Goal: Task Accomplishment & Management: Manage account settings

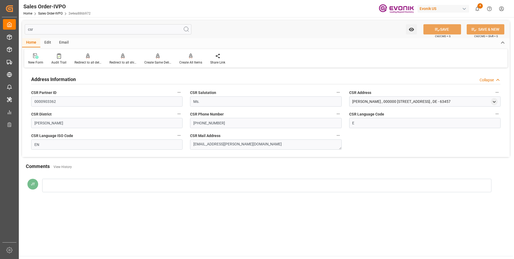
click at [54, 30] on input "csr" at bounding box center [108, 29] width 167 height 10
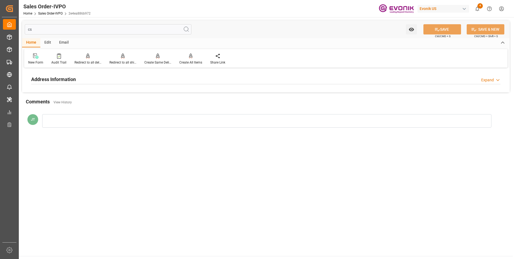
type input "c"
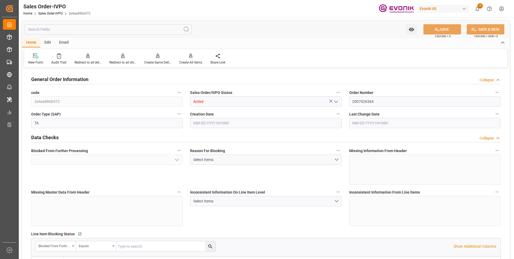
type input "Yes"
type input "BEKOU"
type input "0"
type input "Pending"
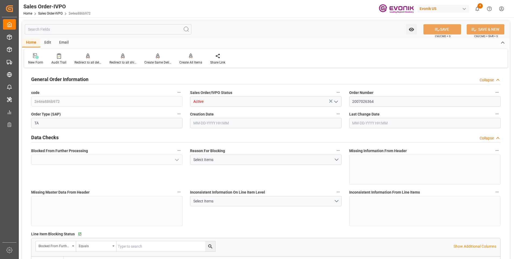
type input "1"
type input "2"
type input "1"
type input "18090.72"
type input "25.272"
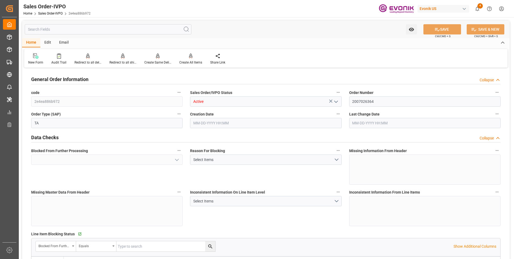
type input "17000"
type input "30"
type input "Pending"
type input "[DATE] 11:44"
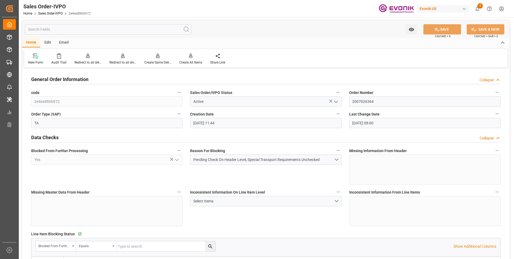
type input "[DATE] 08:00"
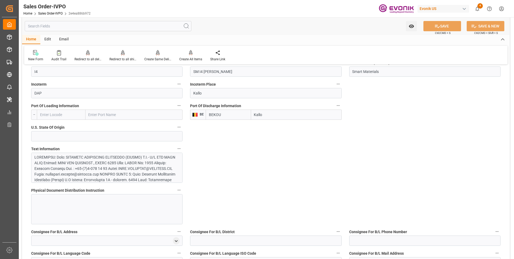
scroll to position [376, 0]
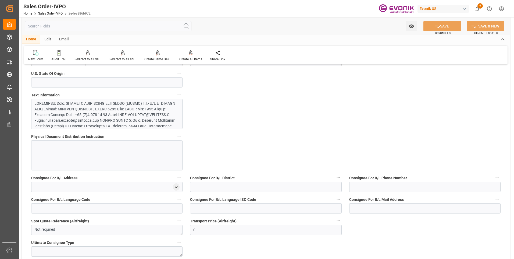
click at [84, 118] on div at bounding box center [104, 157] width 141 height 113
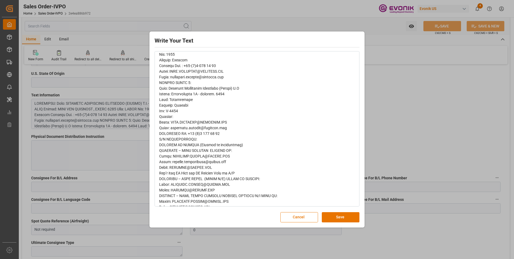
scroll to position [124, 0]
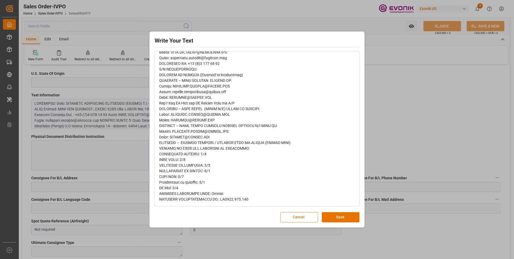
click at [416, 137] on div "Write Your Text Normal 14 Font Cancel Save" at bounding box center [257, 129] width 514 height 259
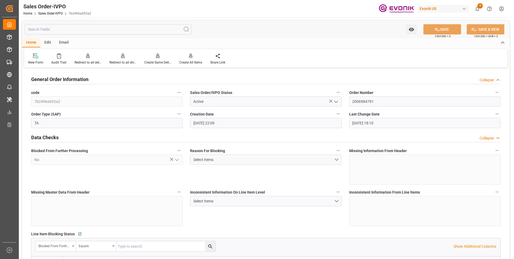
scroll to position [887, 0]
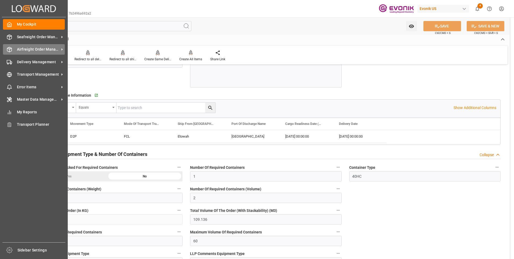
click at [22, 51] on span "Airfreight Order Management" at bounding box center [38, 50] width 42 height 6
click at [19, 48] on span "Airfreight Order Management" at bounding box center [38, 50] width 42 height 6
click at [29, 47] on span "Airfreight Order Management" at bounding box center [38, 50] width 42 height 6
click at [28, 52] on span "Airfreight Order Management" at bounding box center [38, 50] width 42 height 6
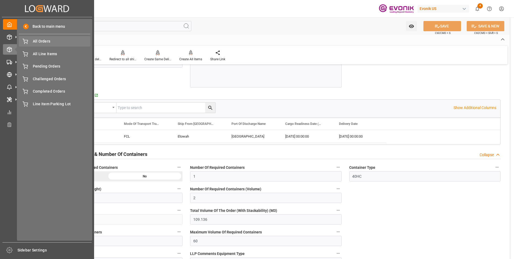
click at [44, 43] on span "All Orders" at bounding box center [62, 41] width 58 height 6
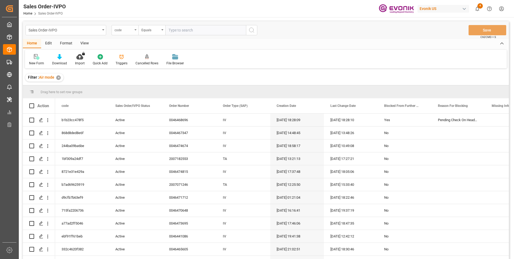
click at [127, 27] on div "code" at bounding box center [124, 29] width 18 height 6
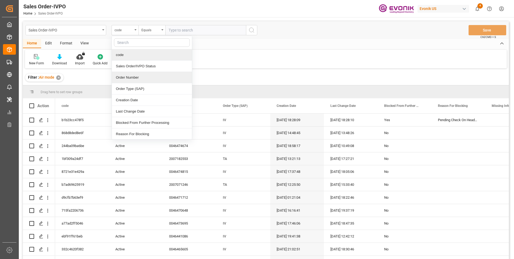
click at [128, 77] on div "Order Number" at bounding box center [152, 77] width 80 height 11
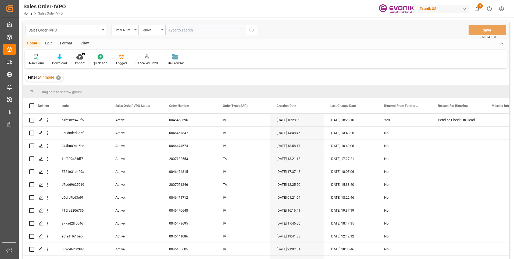
click at [195, 33] on input "text" at bounding box center [205, 30] width 81 height 10
paste input "46467347"
type input "0046467347"
click at [251, 30] on icon "search button" at bounding box center [251, 30] width 6 height 6
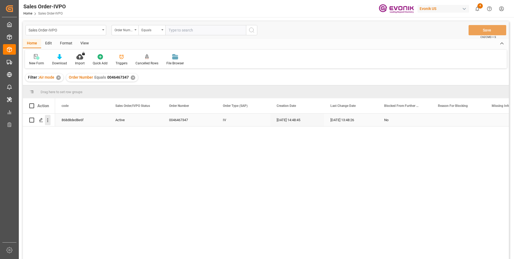
click at [48, 119] on icon "open menu" at bounding box center [47, 120] width 1 height 4
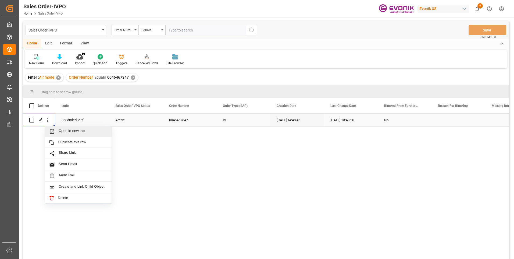
click at [64, 127] on div "Open in new tab" at bounding box center [78, 131] width 66 height 11
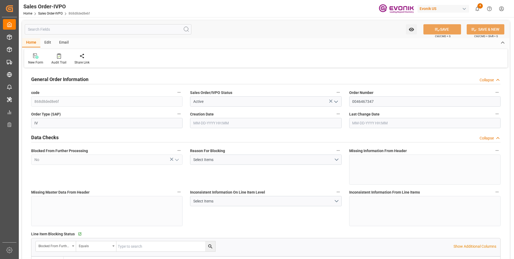
type input "CNPVG"
type input "0"
type input "1"
type input "724.8"
type input "09-04-2025 14:48"
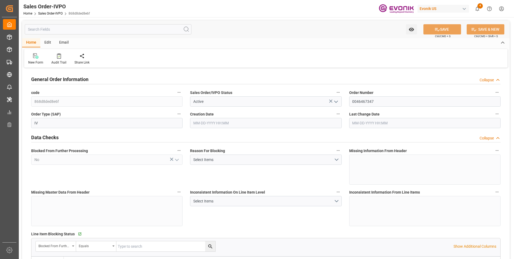
type input "09-29-2025 13:48"
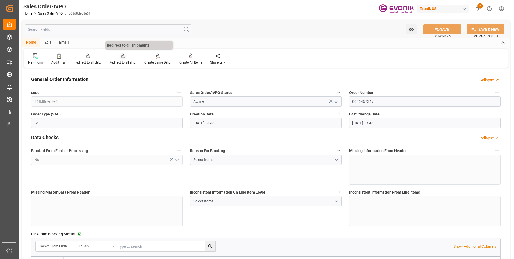
click at [120, 60] on div "Redirect to all shipments" at bounding box center [122, 62] width 27 height 5
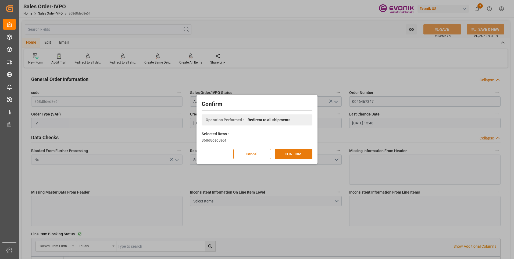
click at [293, 153] on button "CONFIRM" at bounding box center [294, 154] width 38 height 10
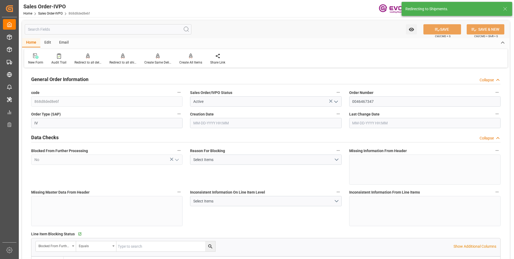
type input "09-04-2025 14:48"
type input "09-29-2025 13:48"
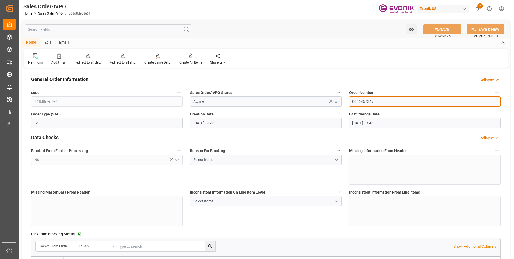
click at [362, 100] on input "0046467347" at bounding box center [424, 101] width 151 height 10
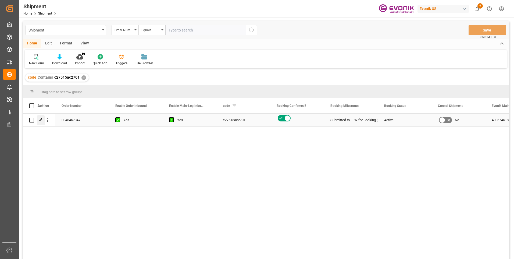
click at [41, 122] on div "Press SPACE to select this row." at bounding box center [41, 120] width 8 height 10
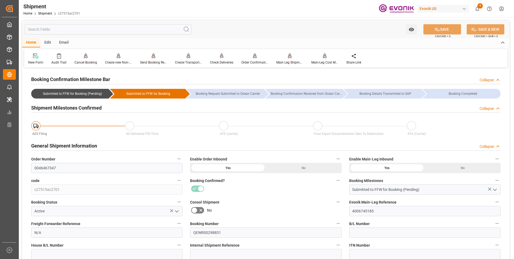
click at [311, 29] on div "Watch Option SAVE Ctrl/CMD + S SAVE & NEW Ctrl/CMD + Shift + S" at bounding box center [266, 29] width 488 height 18
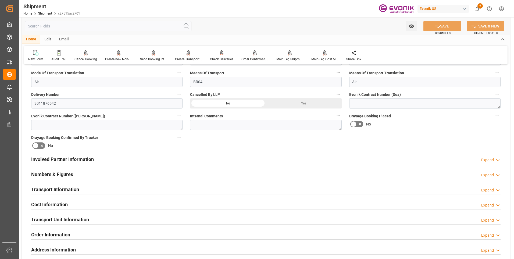
scroll to position [188, 0]
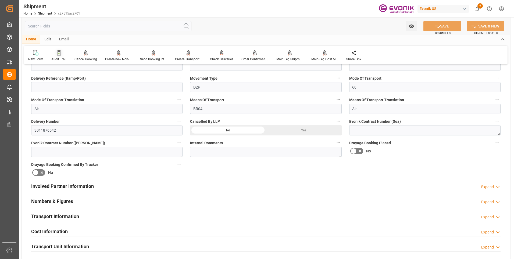
click at [55, 55] on div at bounding box center [58, 53] width 15 height 6
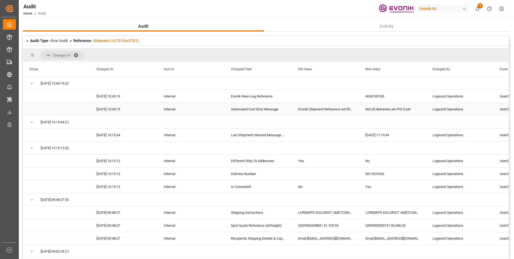
click at [372, 109] on div "Not all deliveries are PGI’d yet" at bounding box center [392, 109] width 67 height 13
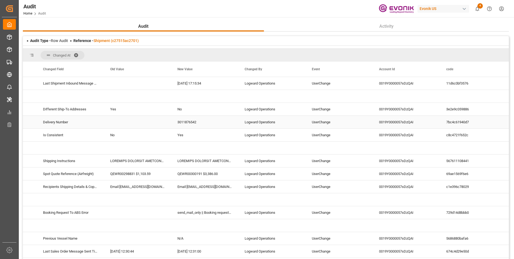
scroll to position [25, 0]
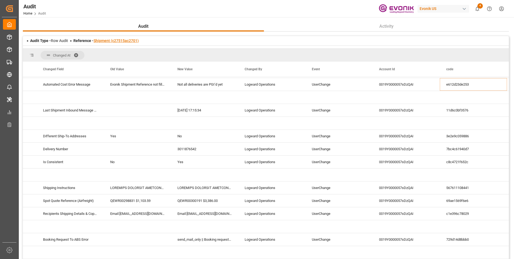
click at [116, 41] on link "Shipment (c27515ac2701)" at bounding box center [116, 40] width 45 height 4
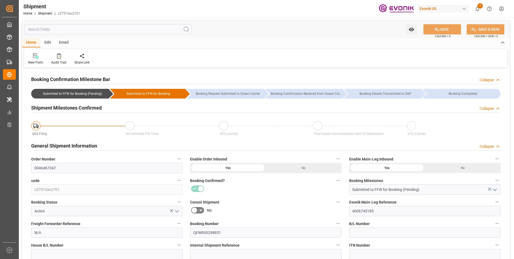
type input "09-08-2025 00:30"
type input "09-20-2025 00:15"
type input "09-08-2025 00:30"
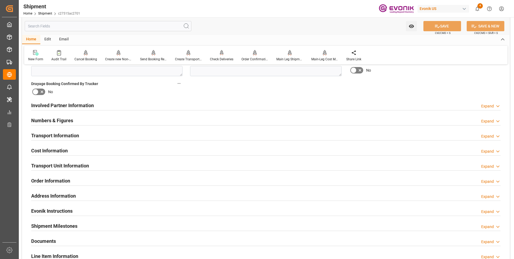
scroll to position [296, 0]
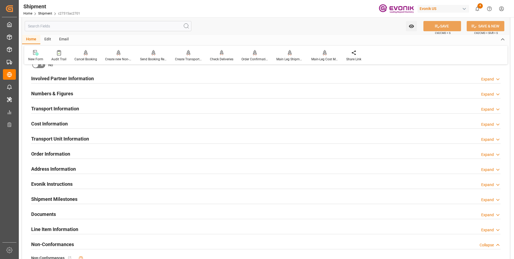
click at [101, 111] on div "Transport Information Expand" at bounding box center [265, 108] width 469 height 10
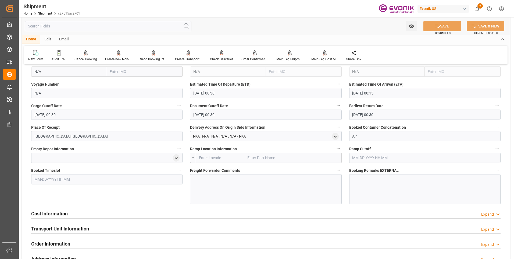
scroll to position [457, 0]
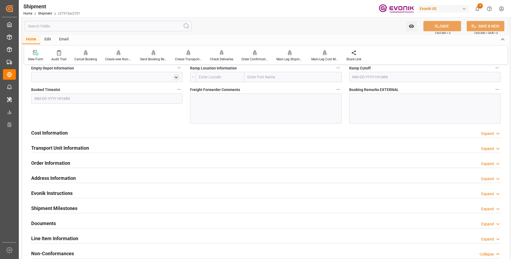
click at [81, 133] on div "Cost Information Expand" at bounding box center [265, 132] width 469 height 10
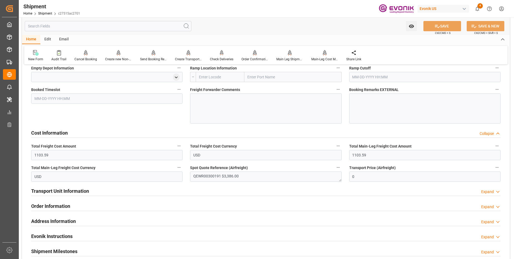
click at [81, 134] on div "Cost Information Collapse" at bounding box center [265, 132] width 469 height 10
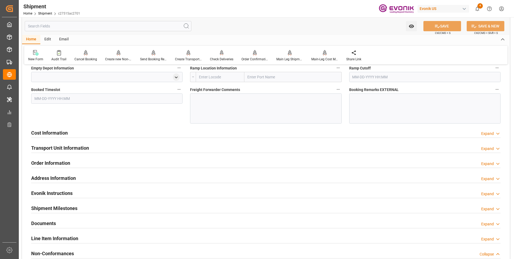
click at [72, 146] on h2 "Transport Unit Information" at bounding box center [60, 147] width 58 height 7
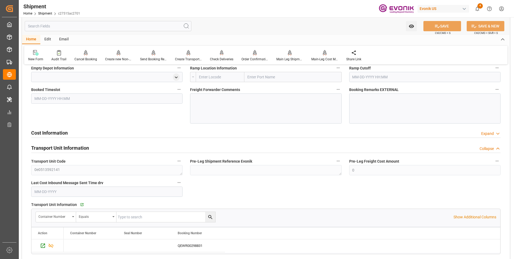
scroll to position [538, 0]
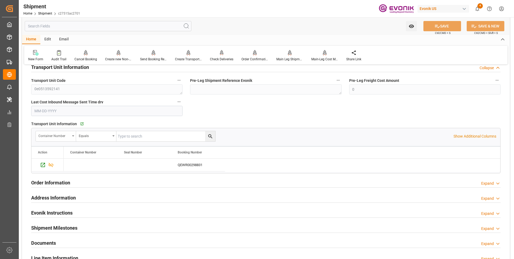
click at [72, 134] on div "Container Number" at bounding box center [56, 136] width 40 height 10
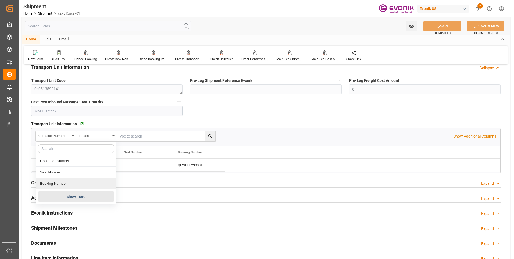
click at [61, 197] on button "show more" at bounding box center [76, 196] width 76 height 10
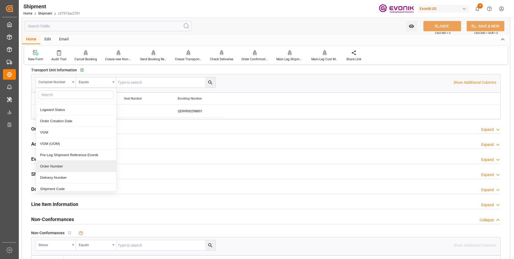
scroll to position [81, 0]
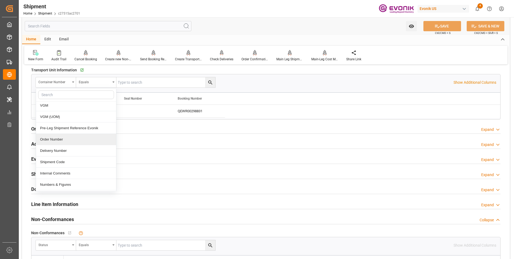
click at [60, 140] on div "Order Number" at bounding box center [76, 139] width 80 height 11
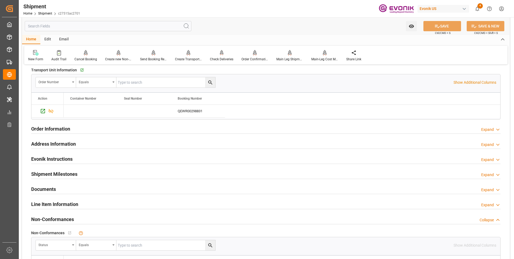
click at [137, 82] on input "text" at bounding box center [165, 82] width 99 height 10
paste input "0046467347"
type input "0046467347"
click at [208, 82] on icon "search button" at bounding box center [211, 83] width 6 height 6
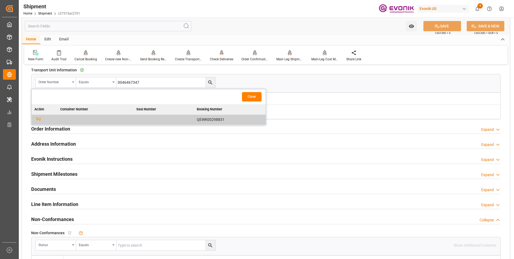
click at [247, 96] on button "Close" at bounding box center [252, 96] width 20 height 9
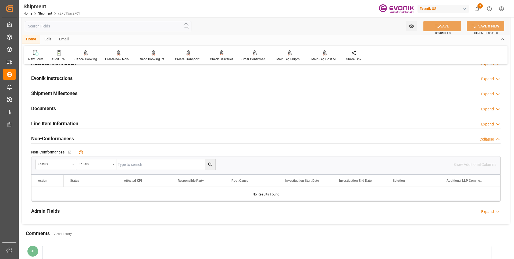
scroll to position [699, 0]
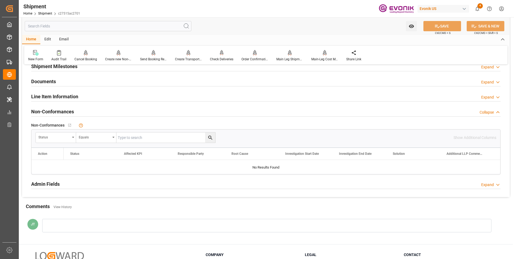
click at [69, 96] on h2 "Line Item Information" at bounding box center [54, 96] width 47 height 7
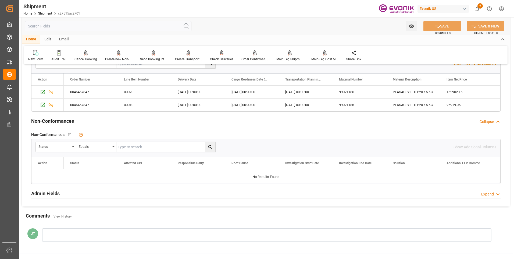
scroll to position [753, 0]
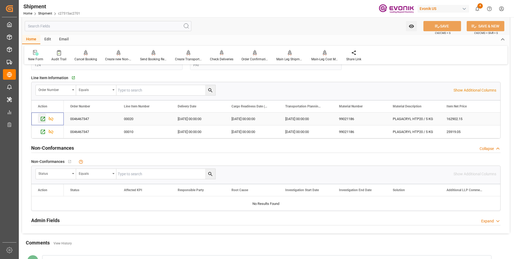
click at [42, 117] on icon "Press SPACE to select this row." at bounding box center [43, 119] width 6 height 6
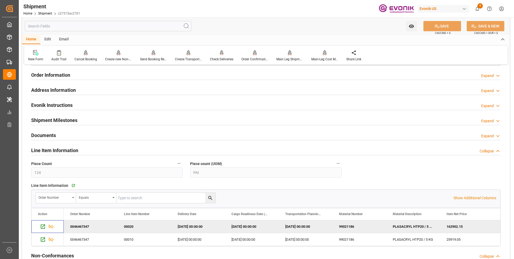
scroll to position [699, 0]
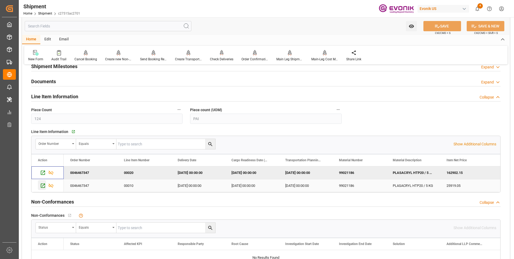
click at [44, 185] on icon "Press SPACE to select this row." at bounding box center [43, 186] width 6 height 6
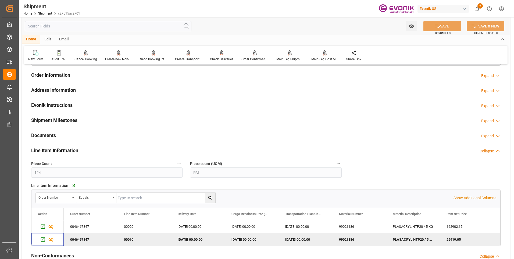
scroll to position [726, 0]
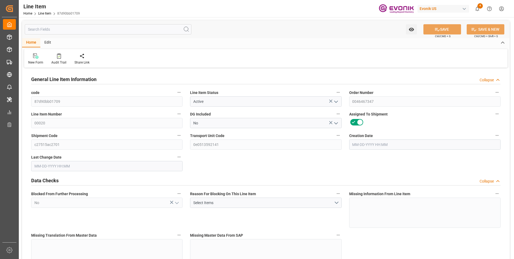
type input "3"
type input "556.4"
type input "535"
type input "0"
type input "107"
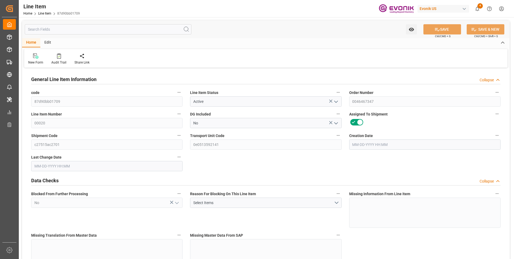
type input "162902.15"
type input "107"
type input "535"
type input "556.4"
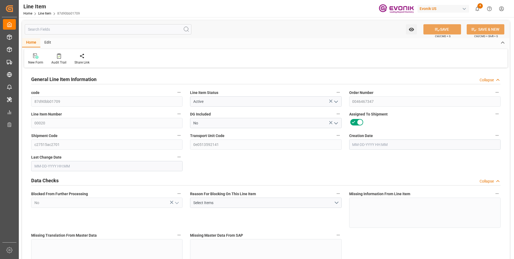
type input "616.4"
type input "535"
type input "0"
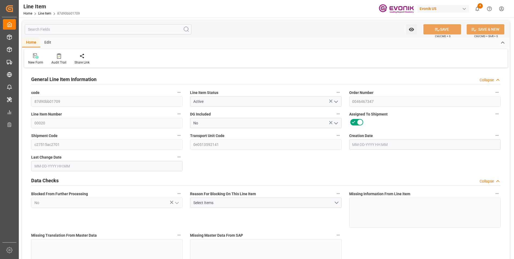
type input "107"
type input "556.4"
type input "535"
type input "0"
type input "09-04-2025 14:48"
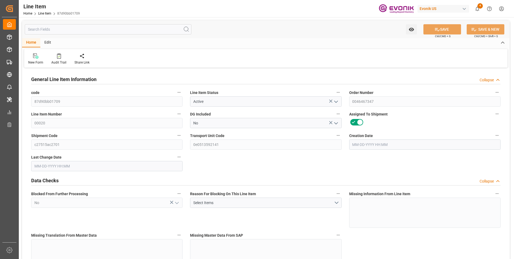
type input "09-29-2025 17:27"
type input "10-07-2025"
type input "10-01-2025"
type input "09-29-2025"
type input "10-01-2025"
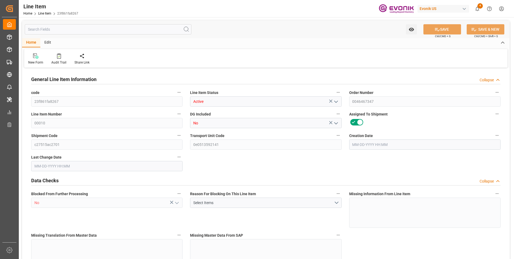
type input "1"
type input "88.4"
type input "85"
type input "0"
type input "17"
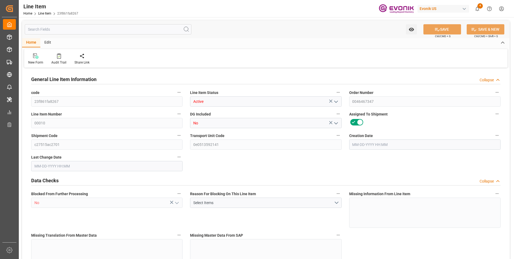
type input "25919.05"
type input "17"
type input "85"
type input "88.4"
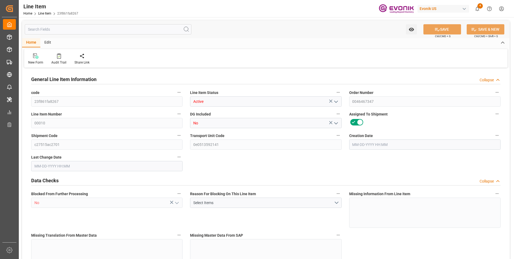
type input "108.4"
type input "85"
type input "0"
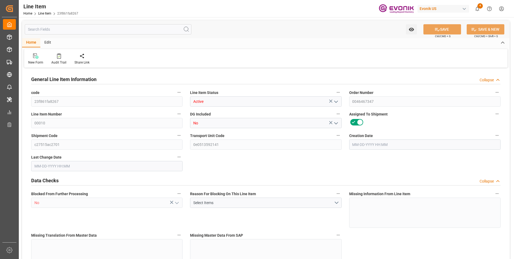
type input "0"
type input "09-04-2025 14:48"
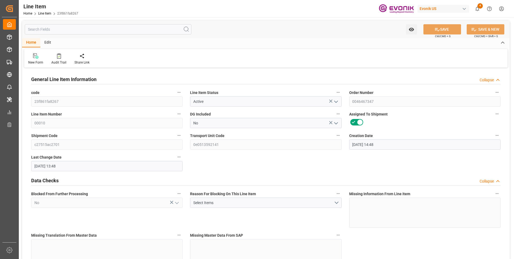
type input "09-29-2025 13:48"
type input "09-16-2025"
type input "09-08-2025"
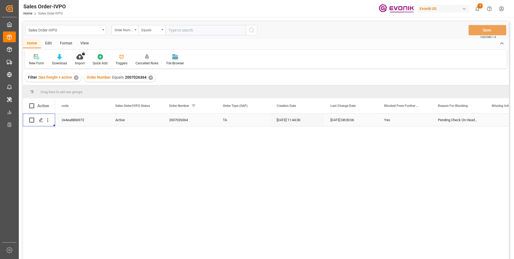
click at [181, 29] on input "text" at bounding box center [205, 30] width 81 height 10
paste input "2007000794"
type input "2007000794"
click at [254, 32] on icon "search button" at bounding box center [251, 30] width 6 height 6
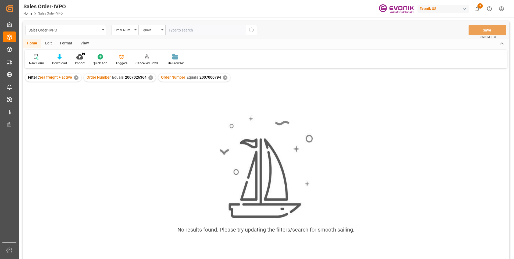
click at [150, 78] on div "✕" at bounding box center [150, 77] width 5 height 5
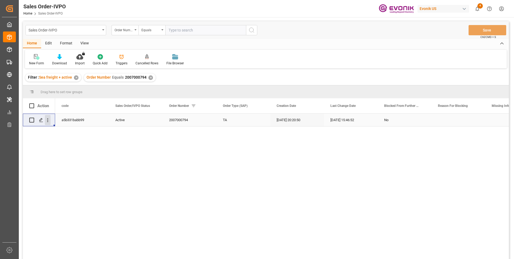
click at [47, 117] on icon "open menu" at bounding box center [48, 120] width 6 height 6
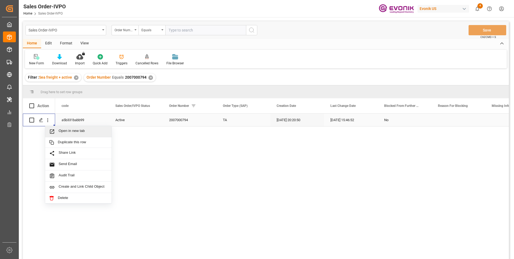
click at [70, 125] on div "a5b331babb99" at bounding box center [82, 119] width 54 height 13
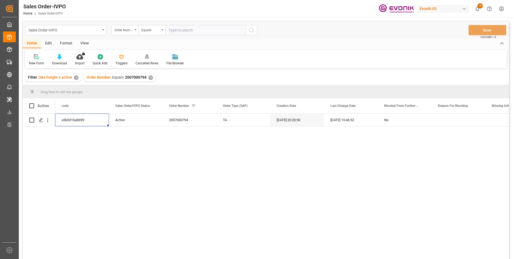
click at [71, 130] on div "a5b331babb99 Active 2007000794 TA [DATE] 20:20:50 [DATE] 15:46:52 No" at bounding box center [282, 187] width 454 height 149
click at [46, 120] on icon "open menu" at bounding box center [48, 120] width 6 height 6
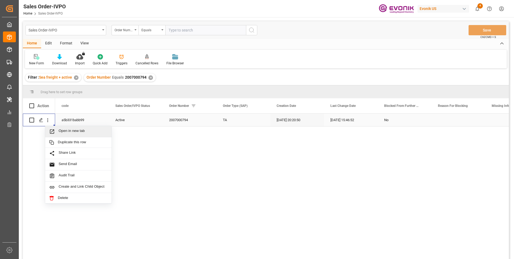
click at [68, 132] on span "Open in new tab" at bounding box center [83, 132] width 49 height 6
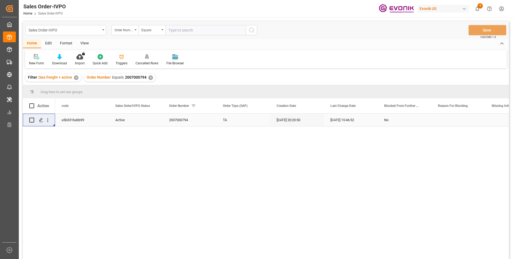
click at [184, 33] on input "text" at bounding box center [205, 30] width 81 height 10
paste input "0046469218"
type input "0046469218"
click at [254, 27] on icon "search button" at bounding box center [251, 30] width 6 height 6
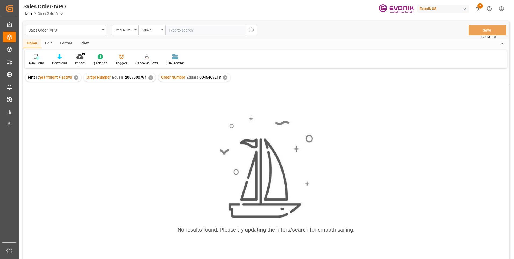
click at [150, 79] on div "✕" at bounding box center [150, 77] width 5 height 5
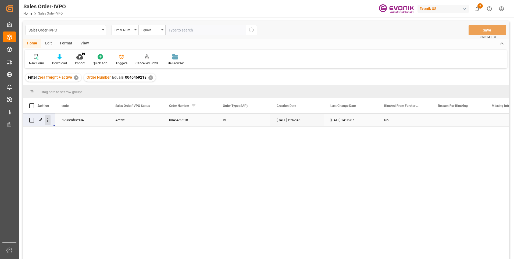
click at [49, 119] on icon "open menu" at bounding box center [48, 120] width 6 height 6
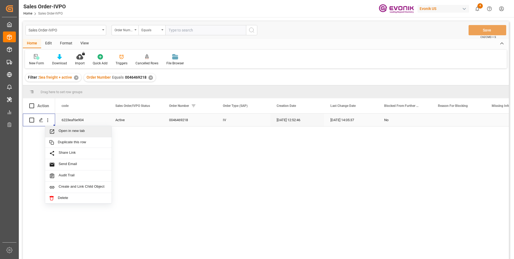
click at [65, 128] on div "Open in new tab" at bounding box center [78, 131] width 66 height 11
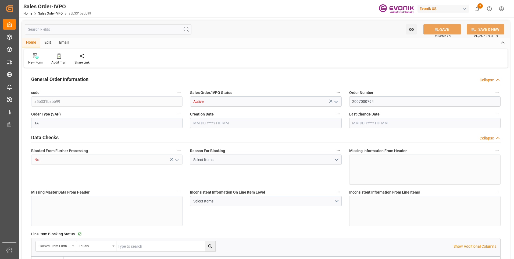
type input "COCTG"
type input "0"
type input "1"
type input "2"
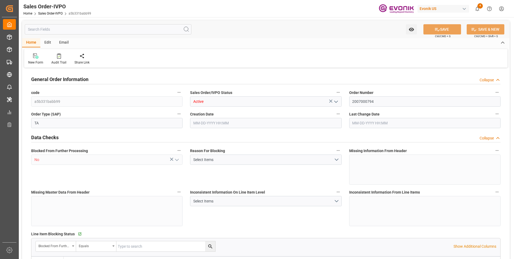
type input "18568"
type input "109.136"
type input "19000"
type input "60"
type input "[DATE] 20:20"
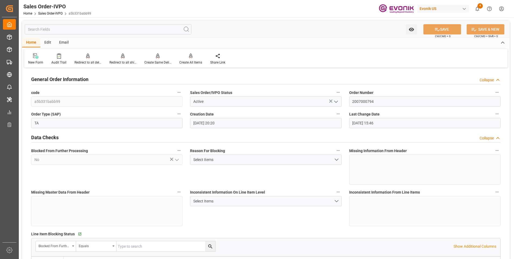
type input "[DATE] 15:46"
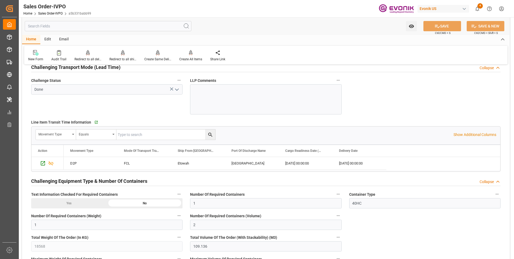
scroll to position [914, 0]
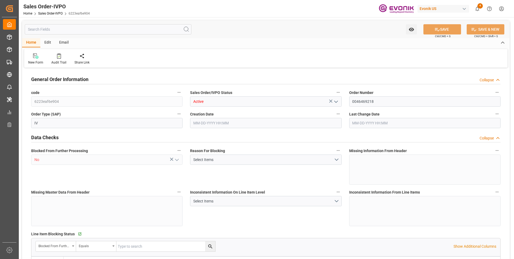
type input "SGSIN"
type input "0"
type input "1"
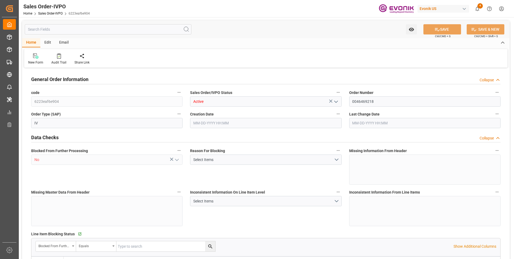
type input "7910.28"
type input "23.444"
type input "17000"
type input "30"
type input "08-19-2025 12:52"
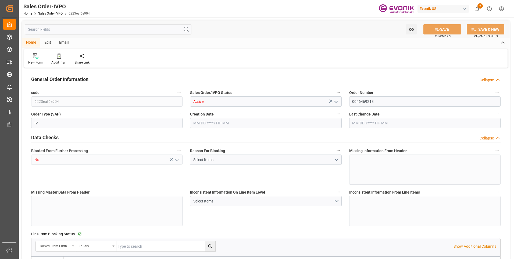
type input "09-26-2025 14:05"
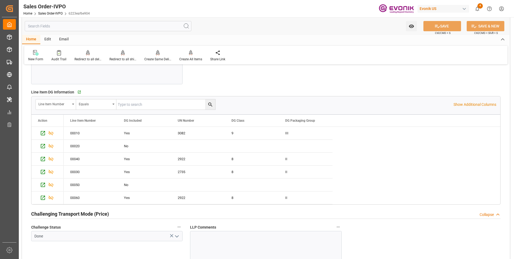
scroll to position [753, 0]
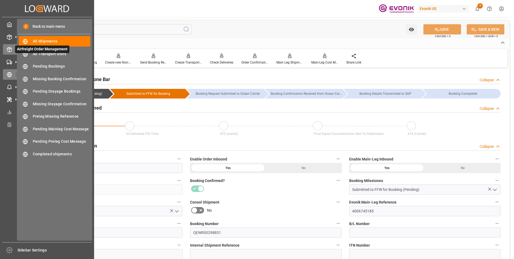
click at [8, 49] on icon at bounding box center [9, 49] width 5 height 5
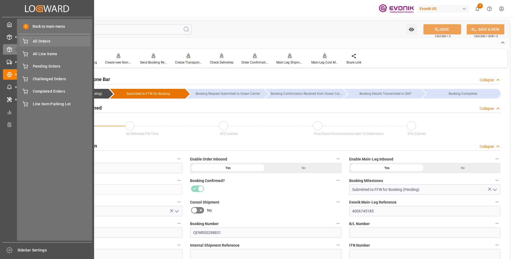
click at [48, 43] on span "All Orders" at bounding box center [62, 41] width 58 height 6
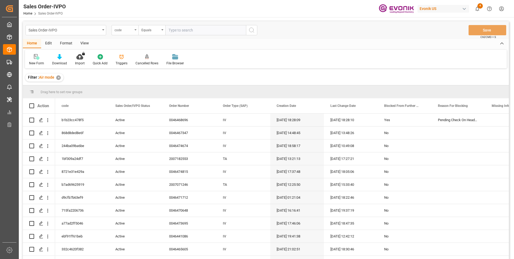
click at [128, 31] on div "code" at bounding box center [124, 29] width 18 height 6
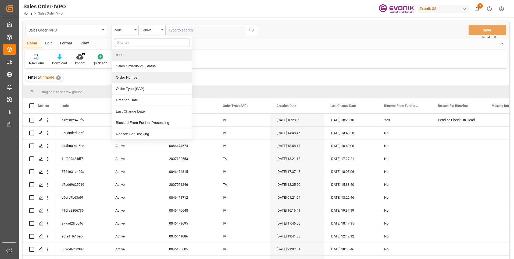
click at [126, 76] on div "Order Number" at bounding box center [152, 77] width 80 height 11
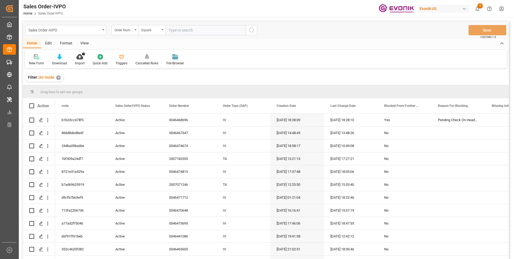
click at [182, 32] on input "text" at bounding box center [205, 30] width 81 height 10
paste input "46468696"
click at [169, 30] on input "46468696" at bounding box center [205, 30] width 81 height 10
type input "0046468696"
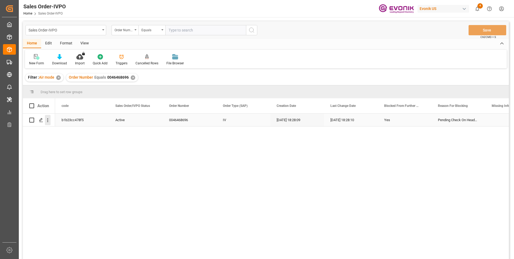
click at [48, 120] on icon "open menu" at bounding box center [47, 120] width 1 height 4
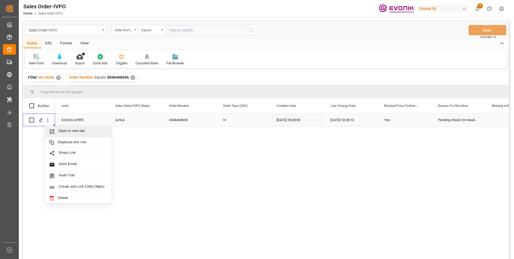
click at [60, 131] on span "Open in new tab" at bounding box center [83, 132] width 49 height 6
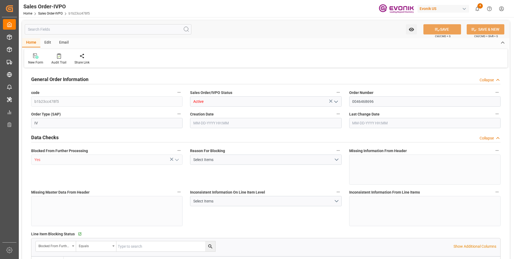
type input "b1b23cc478f5"
type input "Active"
type input "0046468696"
type input "IV"
type input "Yes"
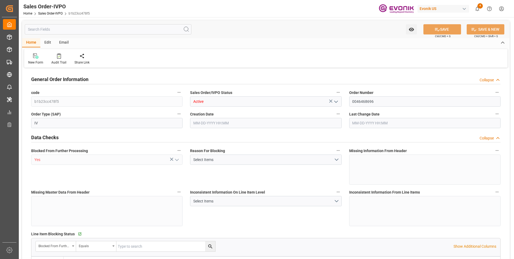
type input "D2P"
type input "60"
type input "Air"
type input "BR04"
type input "Air"
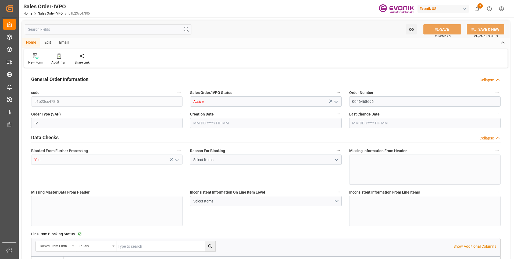
type textarea "No Tank Container"
type input "0046468696"
type input "84"
type input "NC Drug Delivery"
type input "Nutrition & Care"
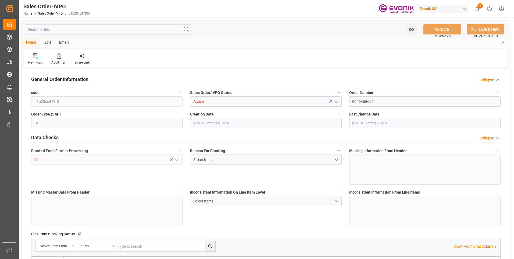
type input "DAP"
type input "Weiterstadt"
type input "[GEOGRAPHIC_DATA]"
type textarea "QEWR00300360 / $8,245.50"
type textarea ""RESELLER" OR "DIRECT CONSUMER" This is a mandatory field"
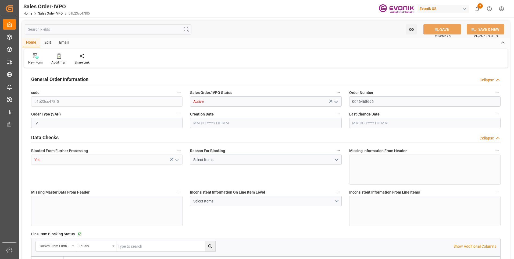
type textarea "None Definition: The importer number (requested on Customs and Border Protectio…"
type textarea "This text segment is dedicated for B/L instructions. if nothing is needed hit s…"
type textarea "Definition: A permit to import an indicated quantity of certain goods over a sp…"
type input "DE"
type input "Pending"
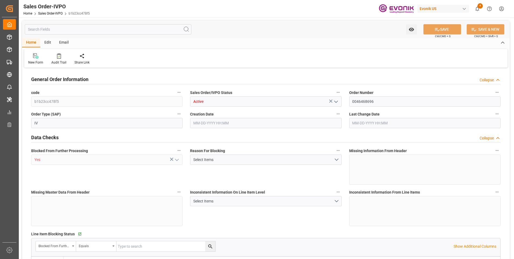
type input "Pending"
type input "Air"
type input "Pending"
type input "DEFRA"
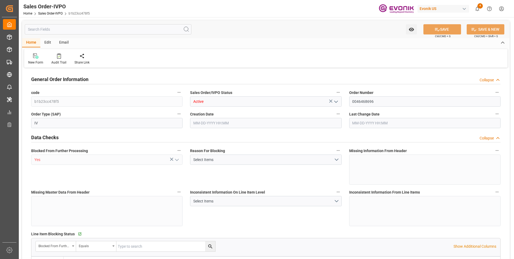
type input "0"
type input "1"
type input "973.6"
type input "09-29-2025 18:28"
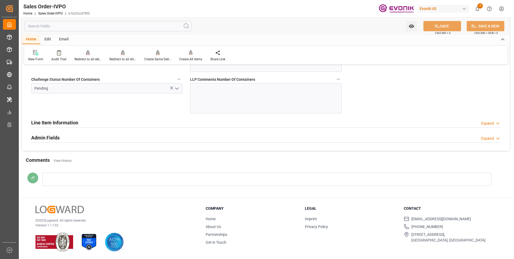
scroll to position [1022, 0]
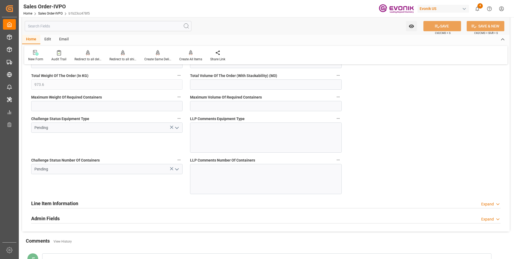
click at [178, 168] on icon "open menu" at bounding box center [177, 169] width 6 height 6
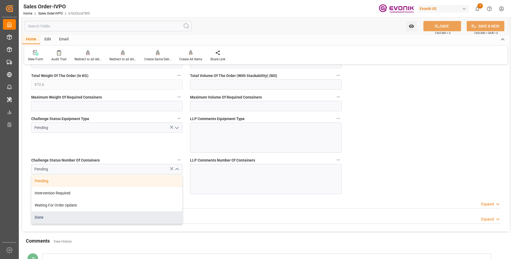
click at [40, 216] on div "Done" at bounding box center [106, 217] width 151 height 12
type input "Done"
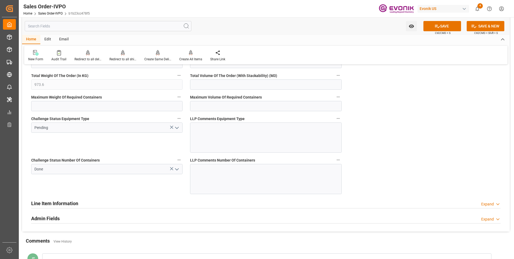
click at [177, 128] on polyline "open menu" at bounding box center [176, 128] width 3 height 2
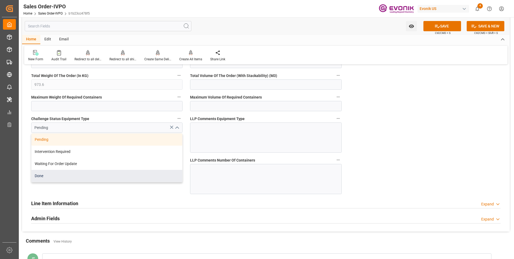
click at [51, 175] on div "Done" at bounding box center [106, 176] width 151 height 12
type input "Done"
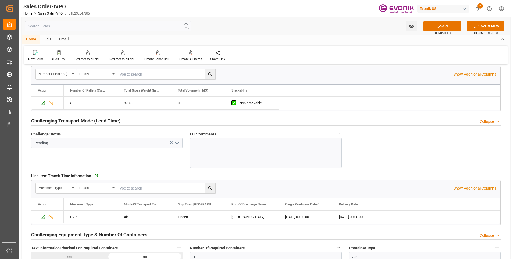
scroll to position [753, 0]
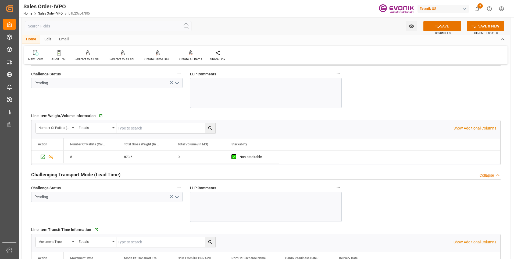
click at [177, 197] on icon "open menu" at bounding box center [177, 197] width 6 height 6
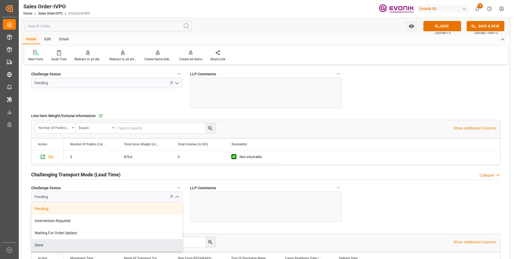
click at [42, 244] on div "Done" at bounding box center [106, 245] width 151 height 12
type input "Done"
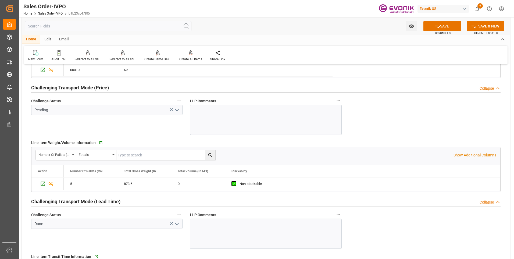
scroll to position [699, 0]
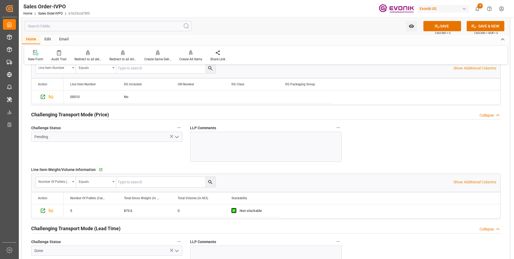
click at [177, 136] on icon "open menu" at bounding box center [177, 137] width 6 height 6
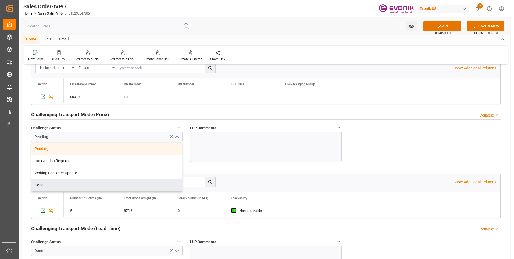
click at [38, 185] on div "Done" at bounding box center [106, 185] width 151 height 12
type input "Done"
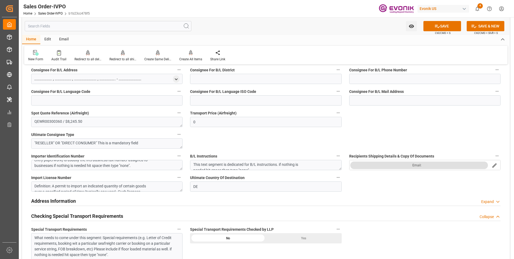
scroll to position [538, 0]
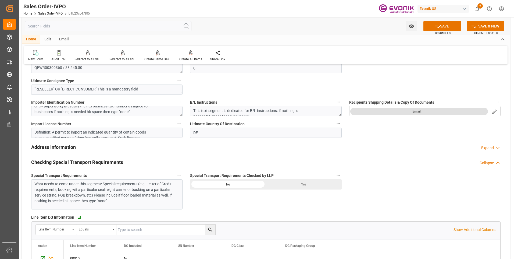
click at [301, 184] on div "Yes" at bounding box center [304, 184] width 76 height 10
click at [444, 23] on button "SAVE" at bounding box center [442, 26] width 38 height 10
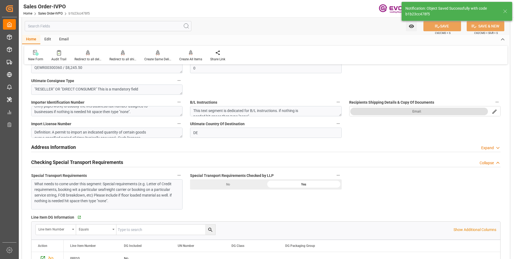
type input "09-29-2025 21:17"
type input "No"
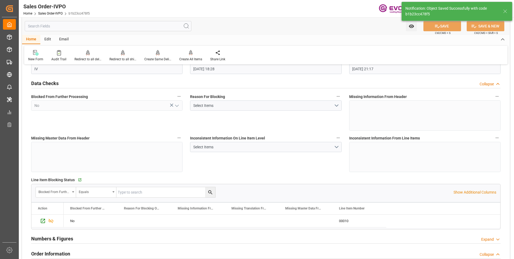
scroll to position [0, 0]
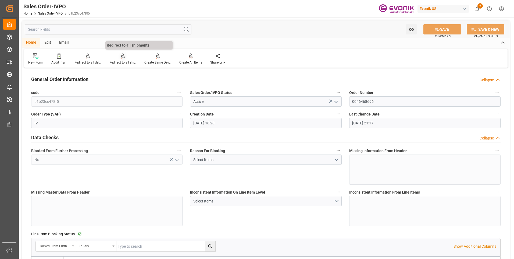
click at [123, 57] on icon at bounding box center [123, 55] width 4 height 5
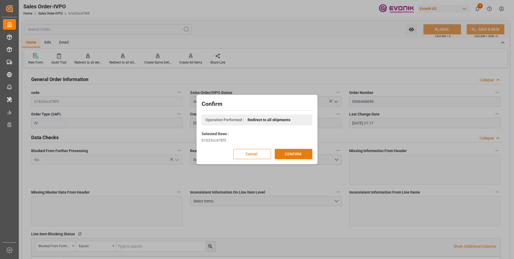
click at [294, 152] on button "CONFIRM" at bounding box center [294, 154] width 38 height 10
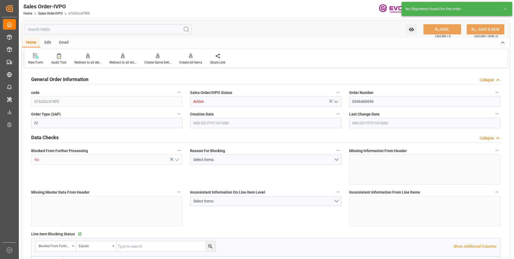
type input "DEFRA"
type input "0"
type input "1"
type input "973.6"
type input "09-29-2025 18:28"
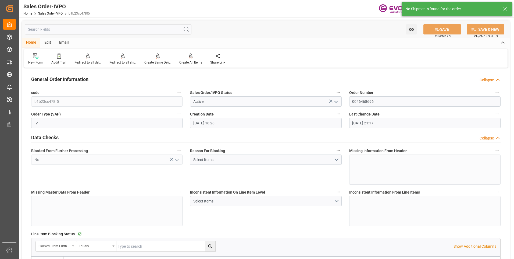
type input "09-29-2025 21:17"
click at [191, 62] on div "Create All Items" at bounding box center [190, 62] width 23 height 5
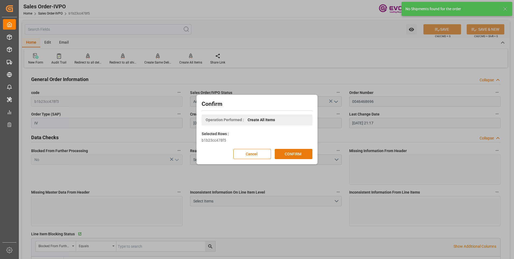
click at [286, 154] on button "CONFIRM" at bounding box center [294, 154] width 38 height 10
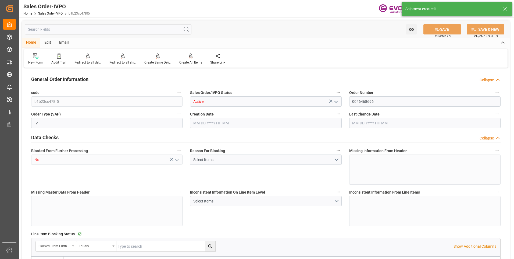
type input "DEFRA"
type input "0"
type input "1"
type input "973.6"
type input "09-29-2025 18:28"
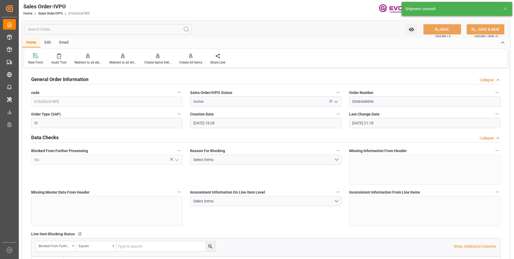
type input "[DATE] 21:18"
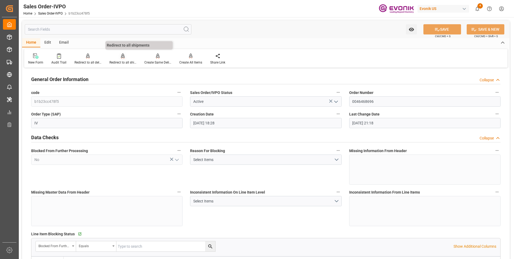
click at [125, 61] on div "Redirect to all shipments" at bounding box center [122, 62] width 27 height 5
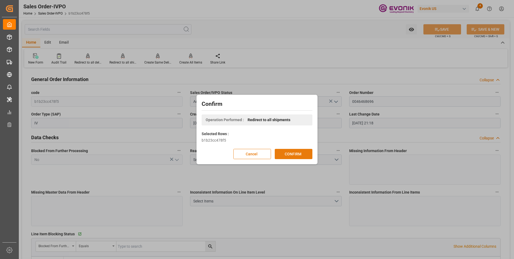
click at [291, 151] on button "CONFIRM" at bounding box center [294, 154] width 38 height 10
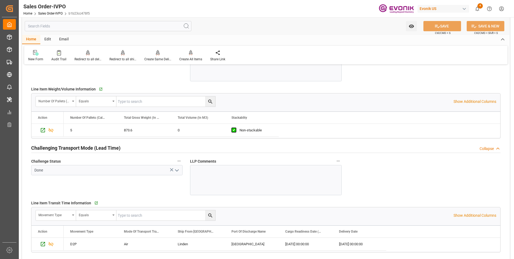
scroll to position [834, 0]
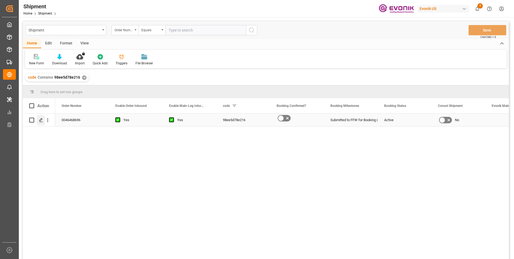
click at [41, 120] on icon "Press SPACE to select this row." at bounding box center [41, 120] width 4 height 4
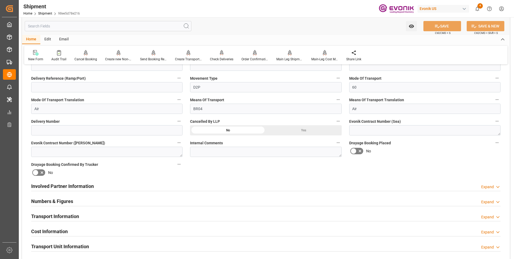
scroll to position [134, 0]
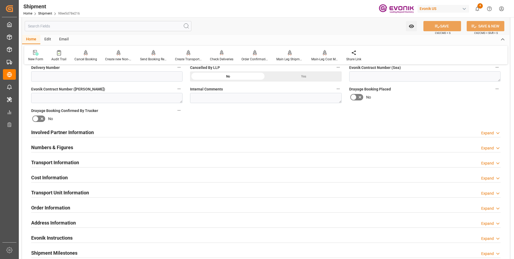
scroll to position [269, 0]
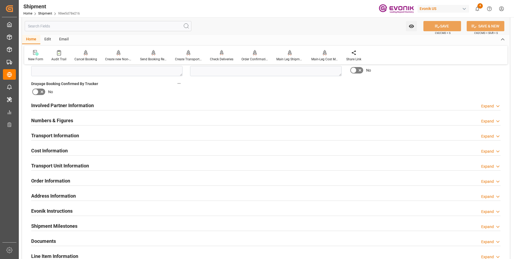
click at [124, 152] on div "Cost Information Expand" at bounding box center [265, 150] width 469 height 10
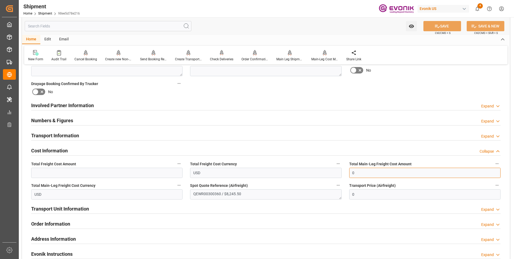
click at [360, 169] on input "0" at bounding box center [424, 173] width 151 height 10
drag, startPoint x: 365, startPoint y: 172, endPoint x: 336, endPoint y: 169, distance: 28.7
click at [337, 169] on div "Booking Confirmation Milestone Bar Collapse Submitted to FFW for Booking (Pendi…" at bounding box center [266, 99] width 488 height 599
type input "8245.50"
click at [62, 169] on input "text" at bounding box center [106, 173] width 151 height 10
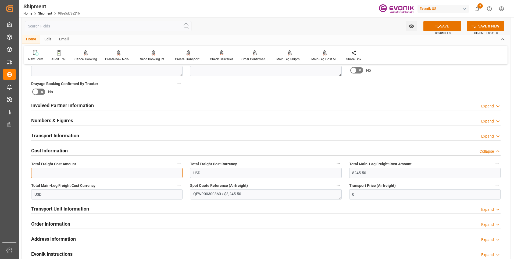
paste input "8245.50"
type input "8245.5"
click at [209, 194] on textarea "QEWR00300360 / $8,245.50" at bounding box center [265, 194] width 151 height 10
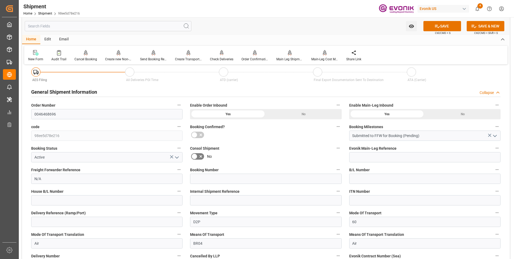
scroll to position [27, 0]
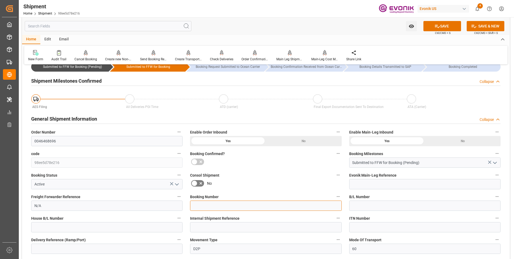
click at [198, 202] on input at bounding box center [265, 205] width 151 height 10
paste input "QEWR00300360"
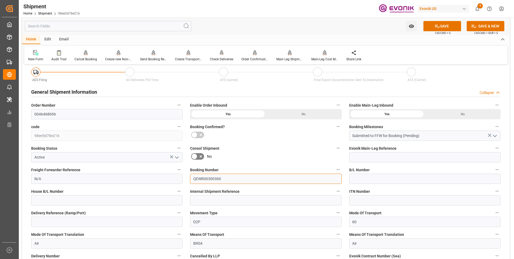
scroll to position [81, 0]
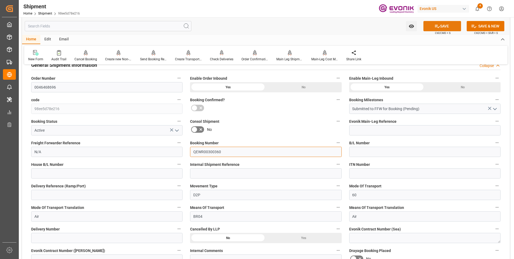
type input "QEWR00300360"
drag, startPoint x: 444, startPoint y: 29, endPoint x: 408, endPoint y: 21, distance: 37.1
click at [445, 29] on button "SAVE" at bounding box center [442, 26] width 38 height 10
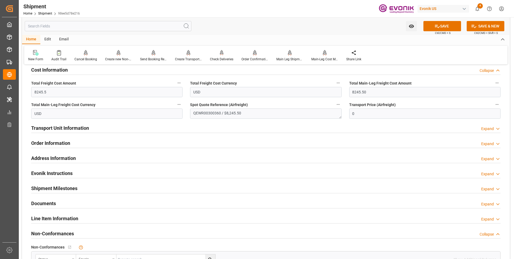
scroll to position [323, 0]
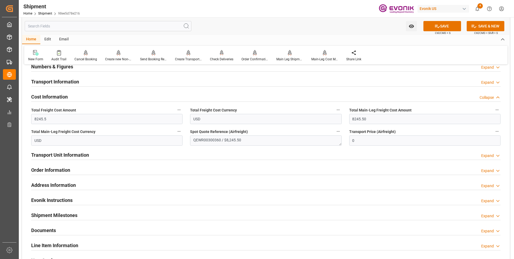
click at [143, 155] on div "Transport Unit Information Expand" at bounding box center [265, 154] width 469 height 10
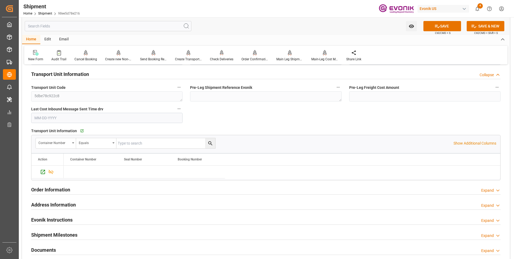
scroll to position [430, 0]
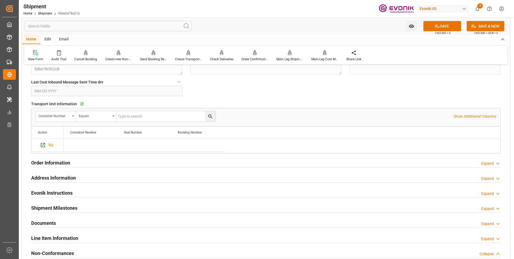
click at [165, 174] on div "Address Information Expand" at bounding box center [265, 177] width 469 height 10
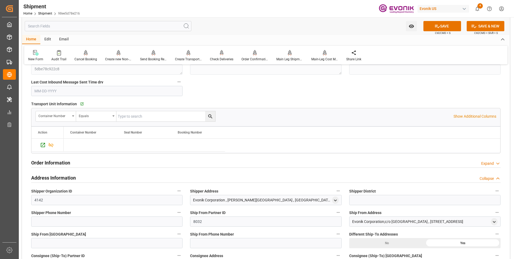
click at [167, 175] on div "Address Information Collapse" at bounding box center [265, 177] width 469 height 10
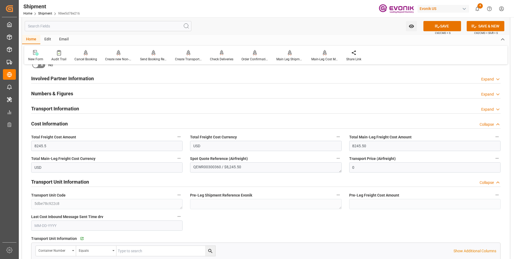
scroll to position [269, 0]
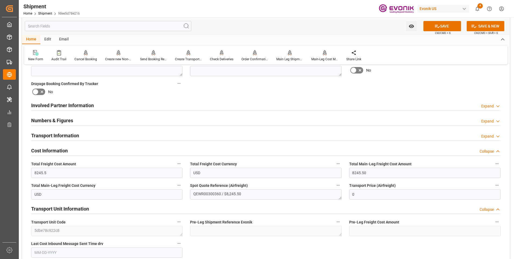
click at [136, 136] on div "Transport Information Expand" at bounding box center [265, 135] width 469 height 10
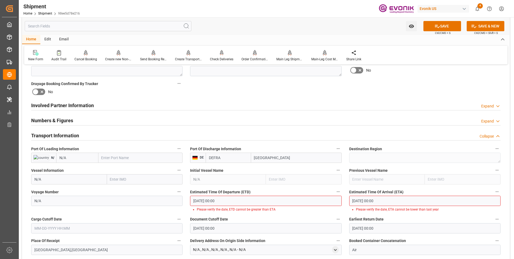
scroll to position [350, 0]
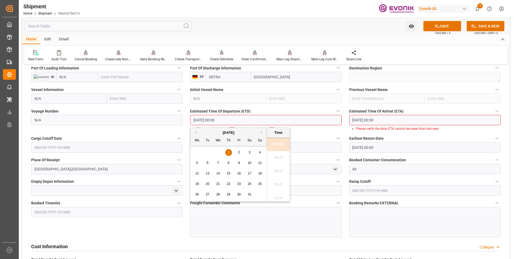
drag, startPoint x: 237, startPoint y: 119, endPoint x: 183, endPoint y: 119, distance: 54.0
click at [183, 119] on div "Booking Confirmation Milestone Bar Collapse Submitted to FFW for Booking (Pendi…" at bounding box center [266, 158] width 488 height 876
click at [277, 167] on li "00:30" at bounding box center [278, 170] width 23 height 13
type input "[DATE] 00:30"
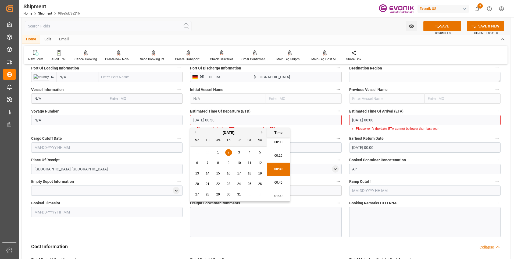
drag, startPoint x: 224, startPoint y: 121, endPoint x: 165, endPoint y: 121, distance: 59.2
click at [167, 121] on div "Booking Confirmation Milestone Bar Collapse Submitted to FFW for Booking (Pendi…" at bounding box center [266, 158] width 488 height 876
click at [111, 146] on input "text" at bounding box center [106, 147] width 151 height 10
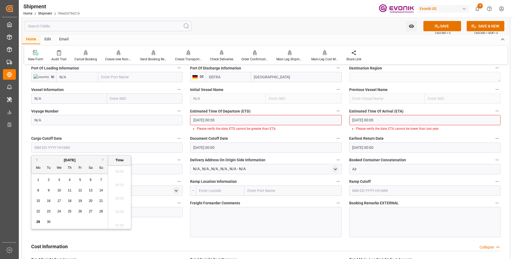
scroll to position [903, 0]
paste input "[DATE] 00:30"
type input "[DATE] 00:30"
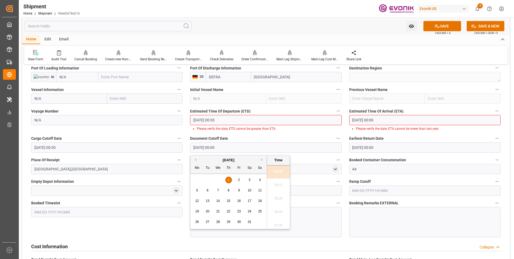
drag, startPoint x: 240, startPoint y: 148, endPoint x: 169, endPoint y: 139, distance: 71.3
click at [169, 139] on div "Booking Confirmation Milestone Bar Collapse Submitted to FFW for Booking (Pendi…" at bounding box center [266, 158] width 488 height 876
paste input "10-02-2025 00:3"
type input "[DATE] 00:30"
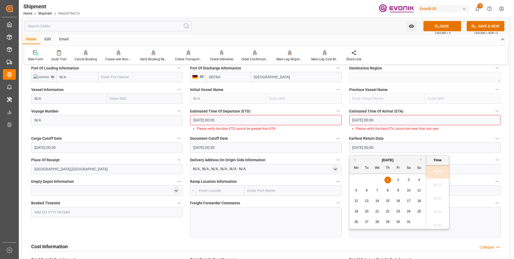
drag, startPoint x: 386, startPoint y: 146, endPoint x: 320, endPoint y: 146, distance: 66.1
click at [320, 146] on div "Booking Confirmation Milestone Bar Collapse Submitted to FFW for Booking (Pendi…" at bounding box center [266, 158] width 488 height 876
paste input "10-02-2025 00:3"
type input "[DATE] 00:30"
click at [389, 119] on input "01-01-1970 00:00" at bounding box center [424, 120] width 151 height 10
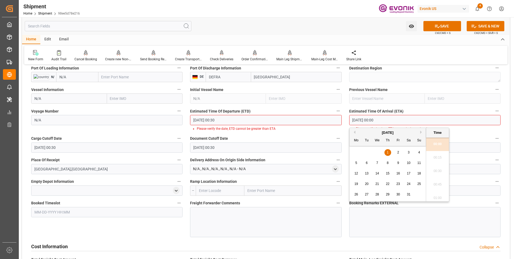
drag, startPoint x: 391, startPoint y: 119, endPoint x: 319, endPoint y: 118, distance: 72.6
click at [319, 118] on div "Booking Confirmation Milestone Bar Collapse Submitted to FFW for Booking (Pendi…" at bounding box center [266, 158] width 488 height 876
click at [434, 169] on li "00:30" at bounding box center [437, 170] width 23 height 13
type input "[DATE] 00:30"
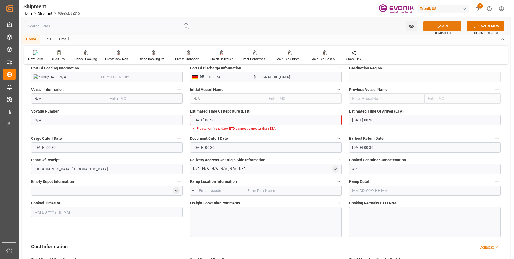
click at [440, 26] on button "SAVE" at bounding box center [442, 26] width 38 height 10
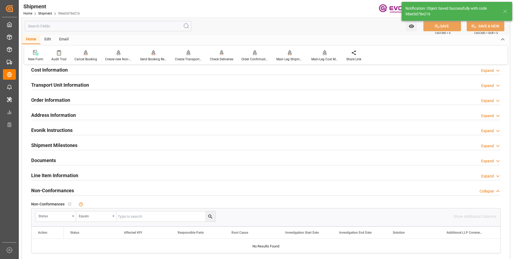
type input "QEWR00300360"
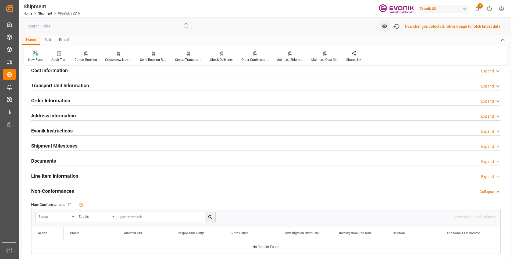
scroll to position [350, 0]
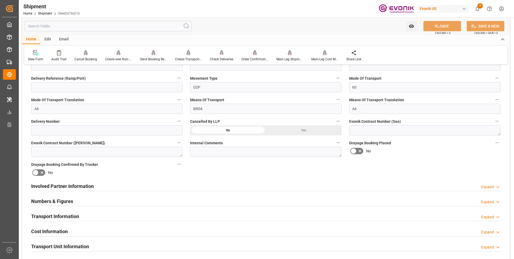
scroll to position [215, 0]
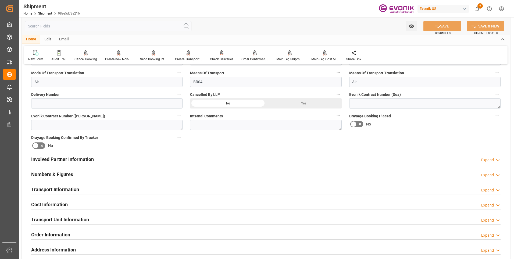
click at [112, 191] on div "Transport Information Expand" at bounding box center [265, 189] width 469 height 10
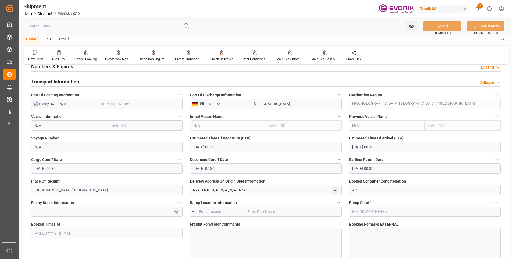
scroll to position [350, 0]
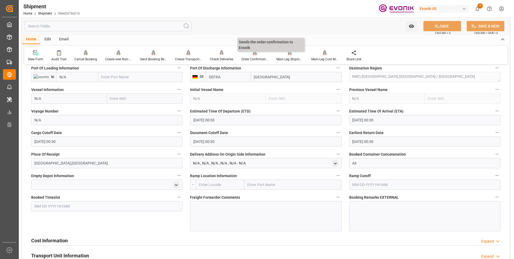
click at [249, 58] on div "Order Confirmation" at bounding box center [254, 59] width 27 height 5
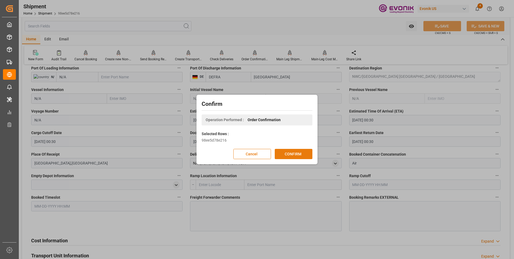
click at [288, 153] on button "CONFIRM" at bounding box center [294, 154] width 38 height 10
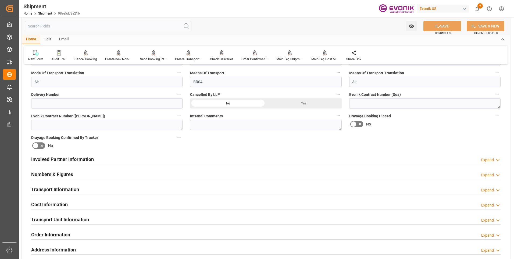
scroll to position [27, 0]
